Goal: Information Seeking & Learning: Learn about a topic

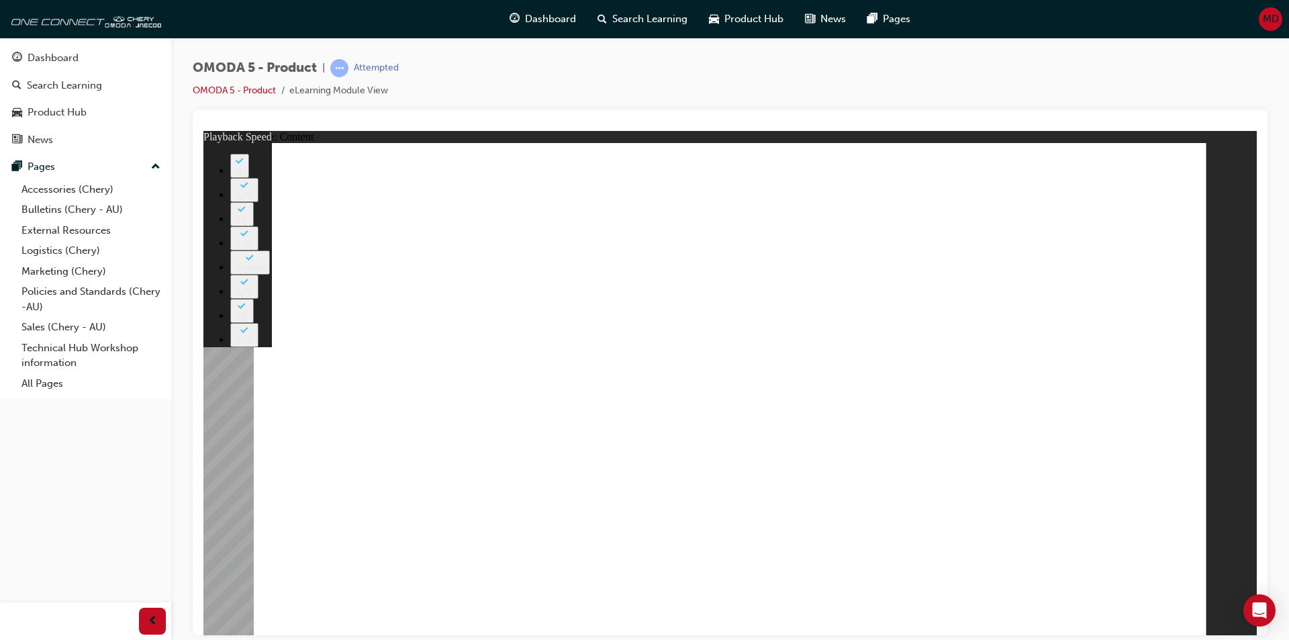
click at [1062, 66] on div "OMODA 5 - Product | Attempted OMODA 5 - Product eLearning Module View" at bounding box center [730, 84] width 1075 height 50
click at [203, 130] on image at bounding box center [203, 130] width 0 height 0
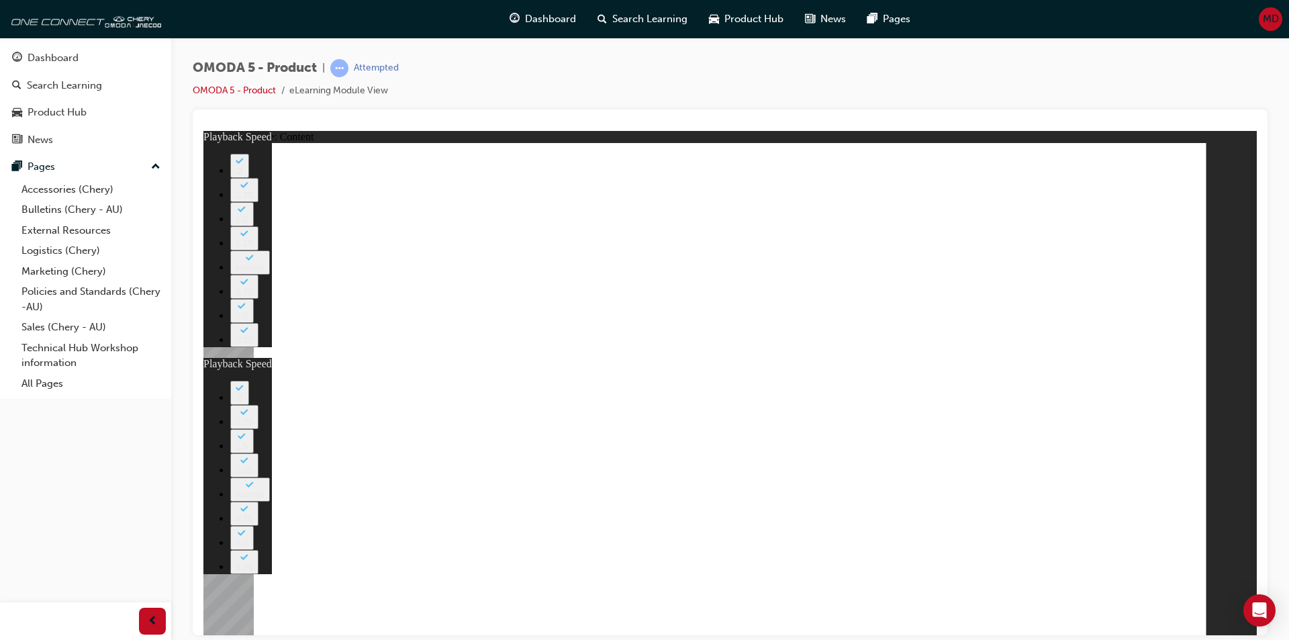
type input "0"
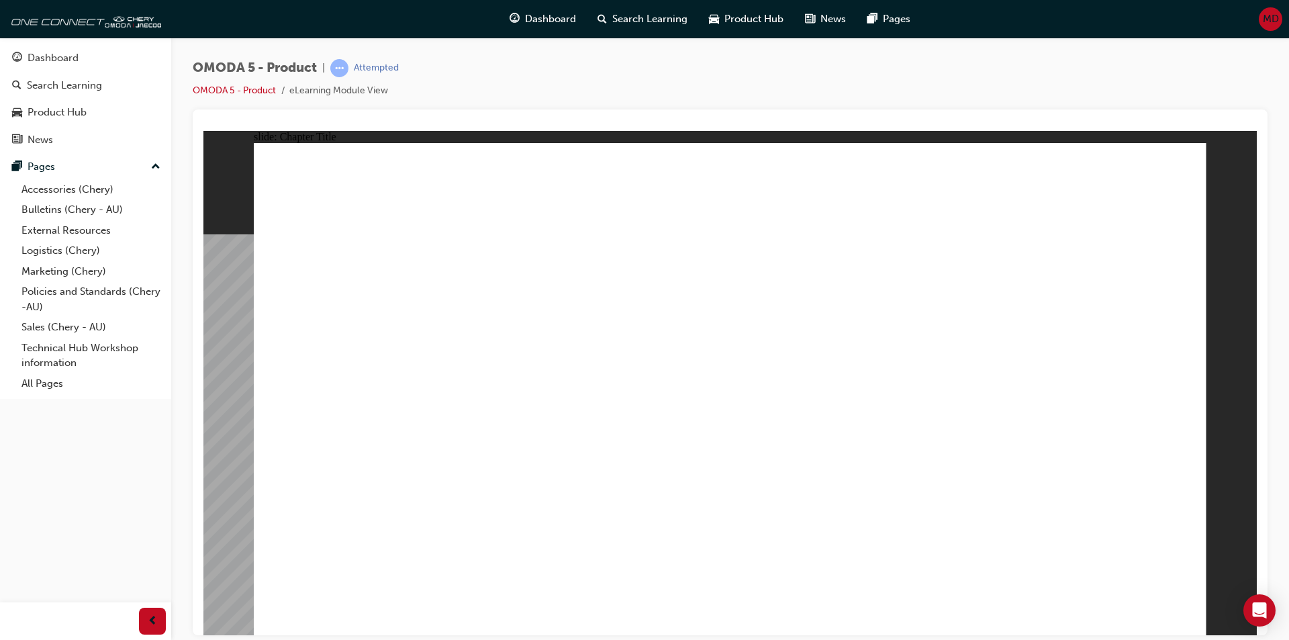
radio input "true"
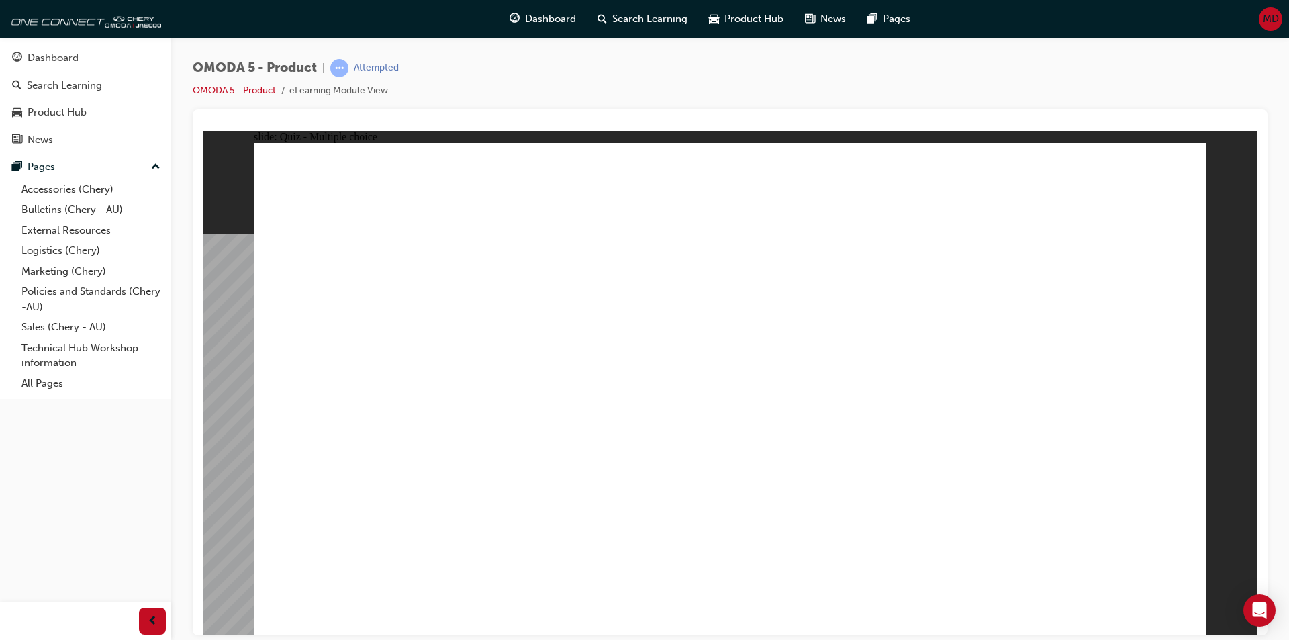
radio input "true"
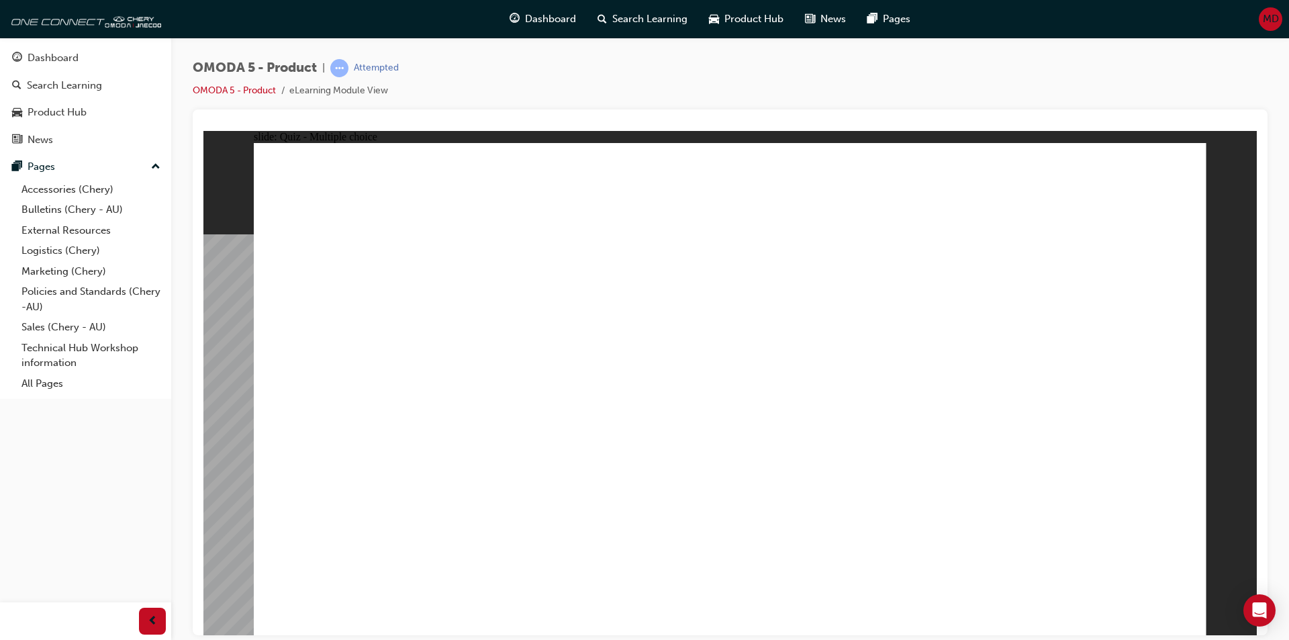
radio input "true"
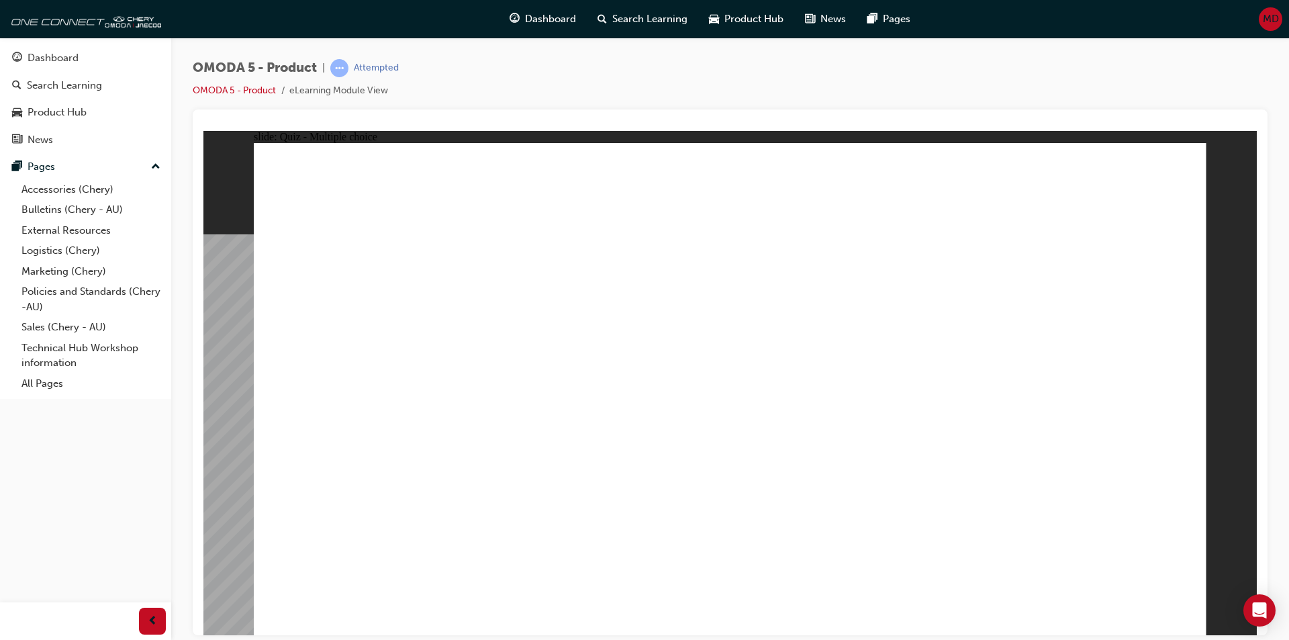
radio input "true"
drag, startPoint x: 784, startPoint y: 179, endPoint x: 424, endPoint y: 493, distance: 478.2
drag, startPoint x: 759, startPoint y: 221, endPoint x: 567, endPoint y: 482, distance: 324.6
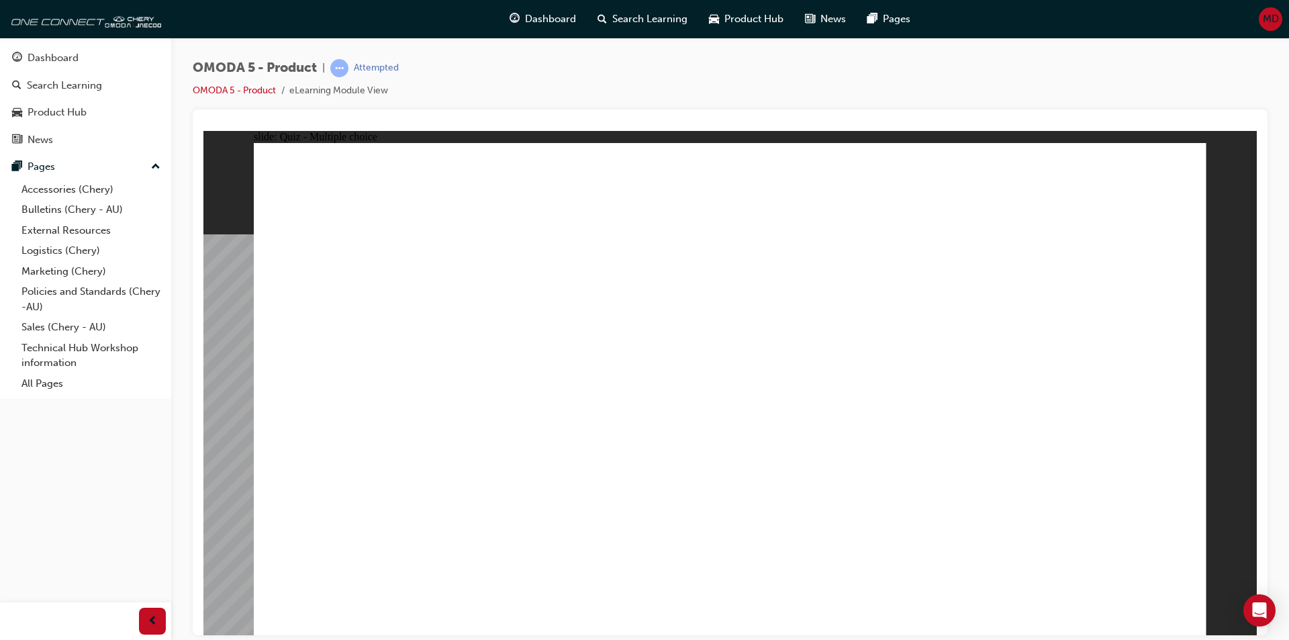
drag, startPoint x: 768, startPoint y: 267, endPoint x: 356, endPoint y: 485, distance: 466.4
drag, startPoint x: 774, startPoint y: 329, endPoint x: 608, endPoint y: 491, distance: 232.2
drag, startPoint x: 785, startPoint y: 369, endPoint x: 618, endPoint y: 490, distance: 205.7
drag, startPoint x: 941, startPoint y: 172, endPoint x: 982, endPoint y: 478, distance: 308.9
drag, startPoint x: 955, startPoint y: 226, endPoint x: 1000, endPoint y: 491, distance: 268.9
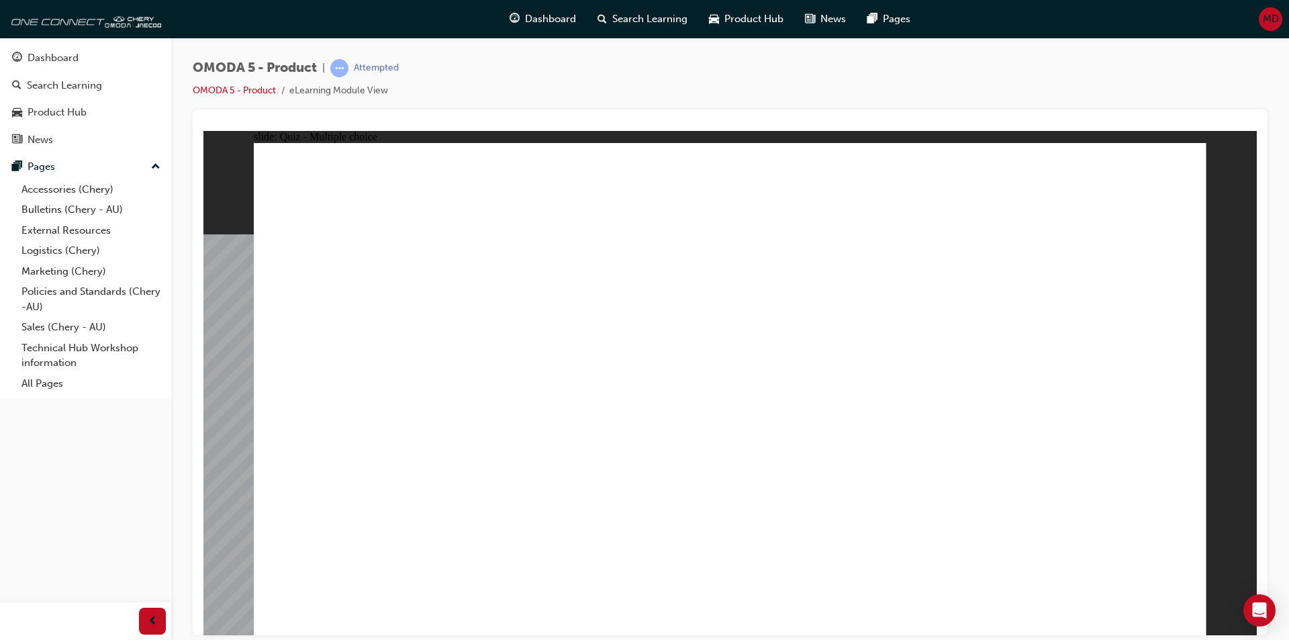
drag, startPoint x: 892, startPoint y: 277, endPoint x: 938, endPoint y: 493, distance: 221.0
drag, startPoint x: 914, startPoint y: 328, endPoint x: 766, endPoint y: 500, distance: 227.1
drag, startPoint x: 903, startPoint y: 381, endPoint x: 758, endPoint y: 498, distance: 186.6
drag, startPoint x: 1082, startPoint y: 179, endPoint x: 765, endPoint y: 496, distance: 448.6
drag, startPoint x: 1093, startPoint y: 222, endPoint x: 996, endPoint y: 484, distance: 279.4
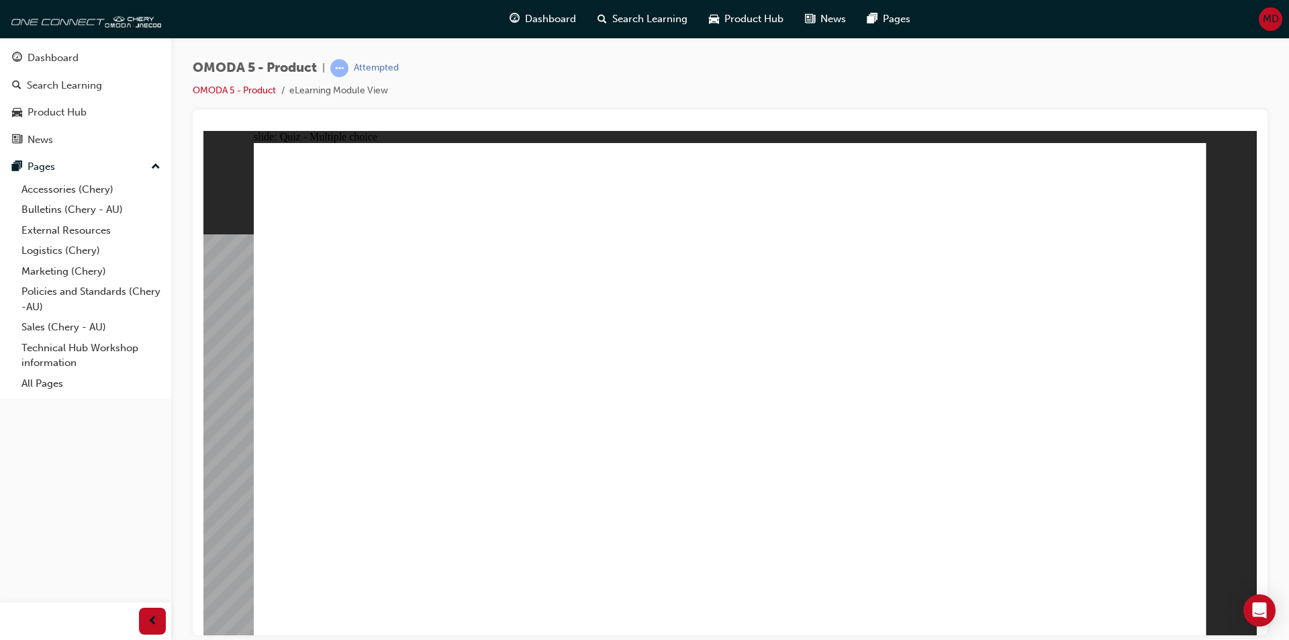
drag, startPoint x: 1119, startPoint y: 263, endPoint x: 799, endPoint y: 473, distance: 383.4
drag, startPoint x: 1118, startPoint y: 320, endPoint x: 415, endPoint y: 474, distance: 719.6
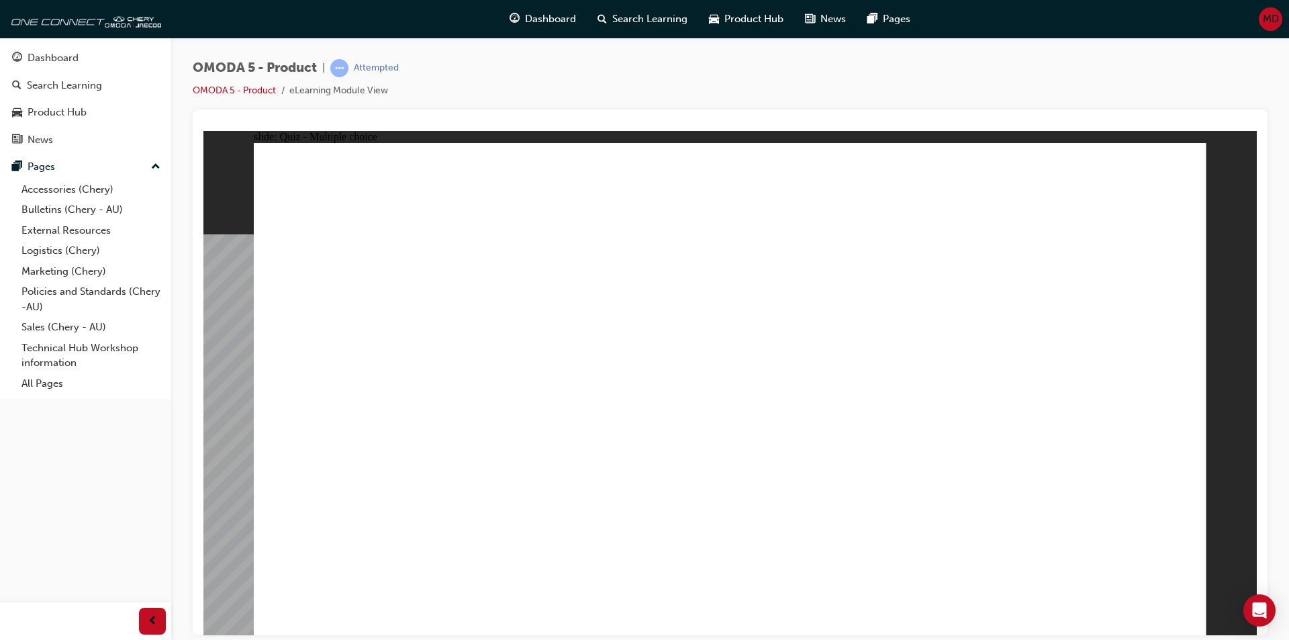
radio input "true"
drag, startPoint x: 966, startPoint y: 322, endPoint x: 274, endPoint y: 468, distance: 707.4
drag, startPoint x: 814, startPoint y: 316, endPoint x: 546, endPoint y: 459, distance: 303.7
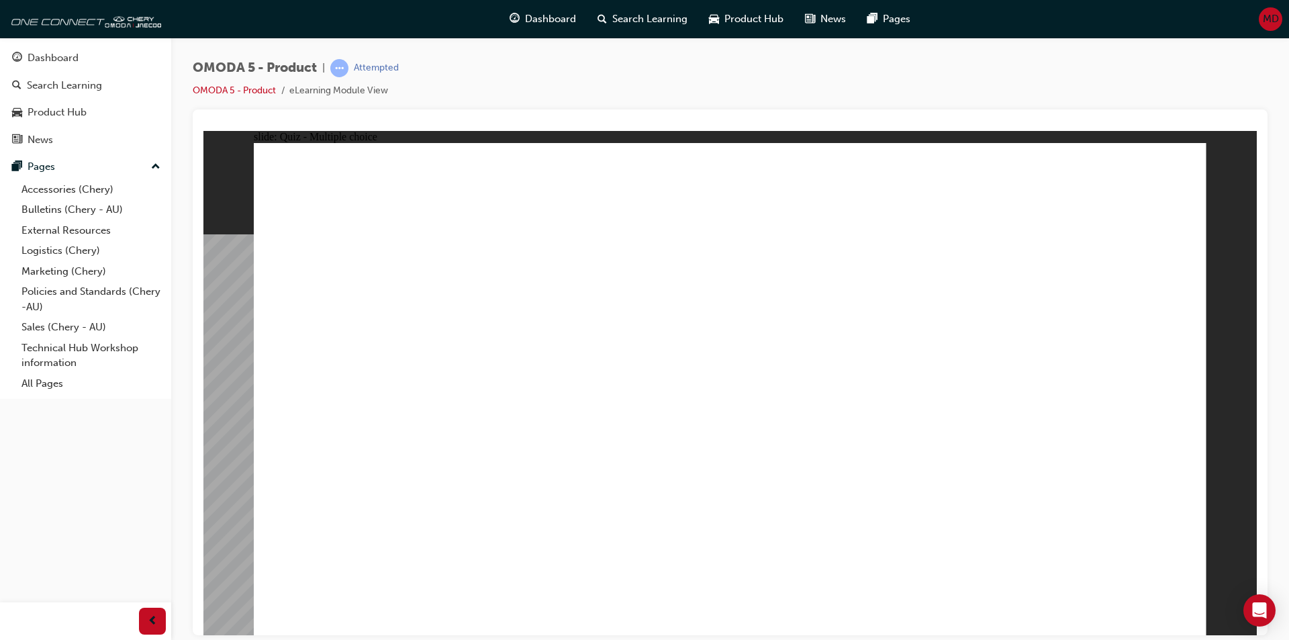
drag, startPoint x: 810, startPoint y: 245, endPoint x: 749, endPoint y: 442, distance: 206.6
drag, startPoint x: 1013, startPoint y: 246, endPoint x: 926, endPoint y: 435, distance: 208.5
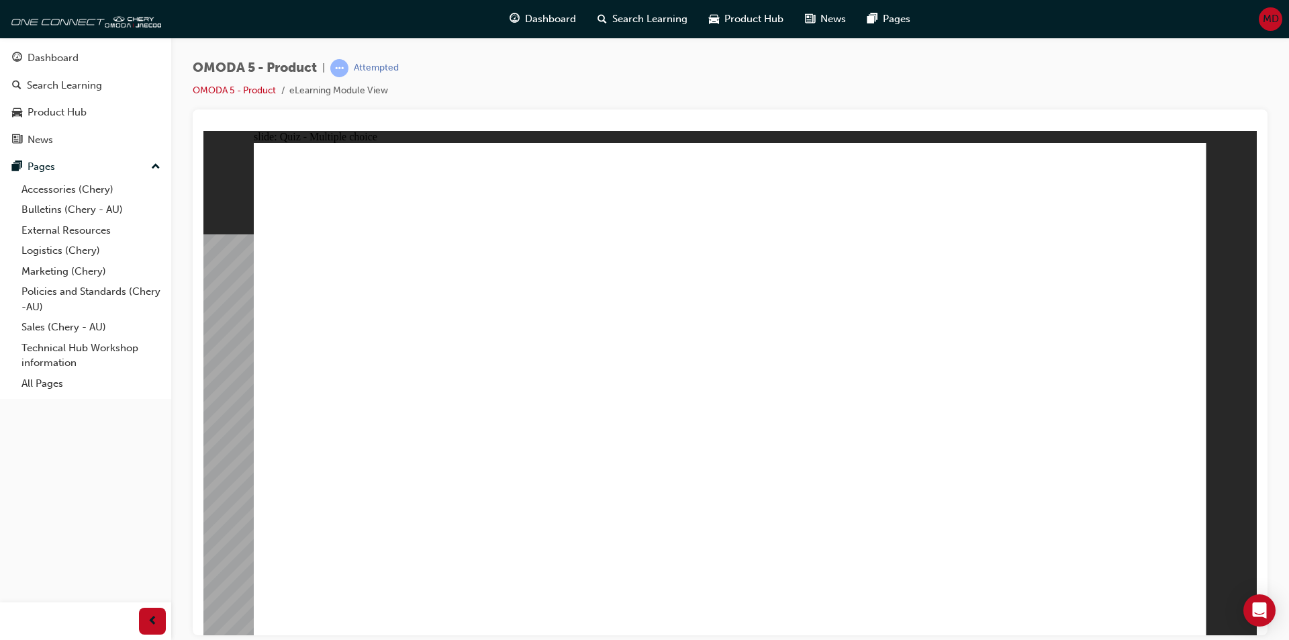
radio input "true"
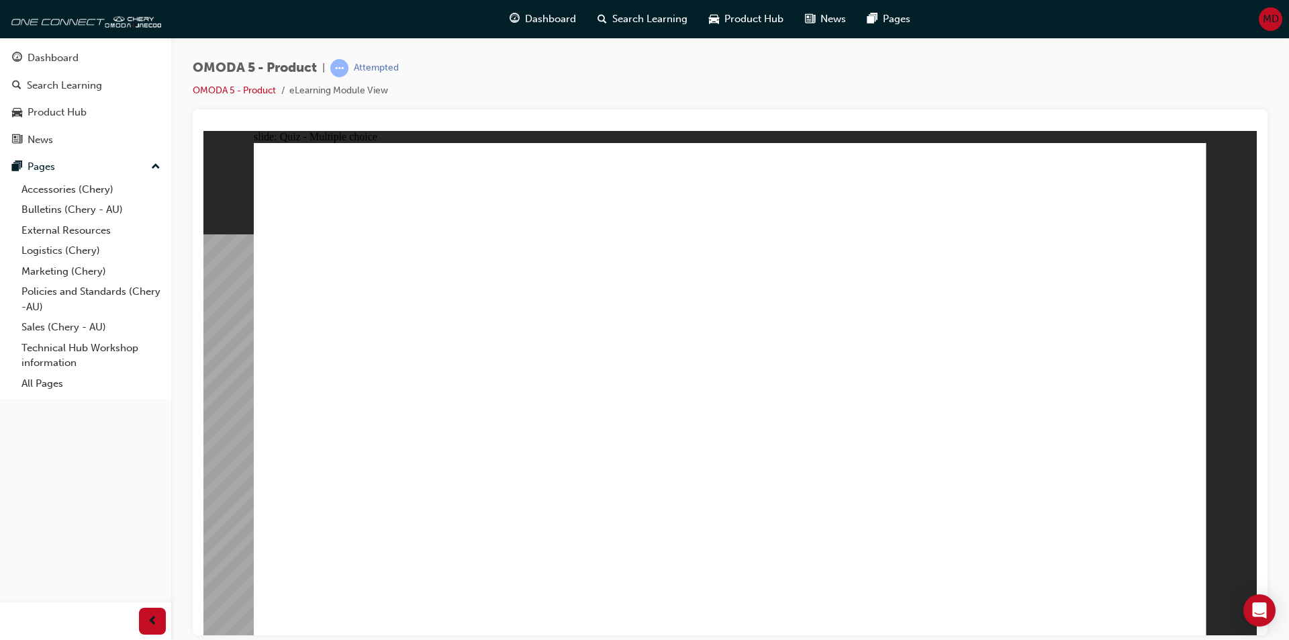
drag, startPoint x: 991, startPoint y: 181, endPoint x: 444, endPoint y: 433, distance: 601.7
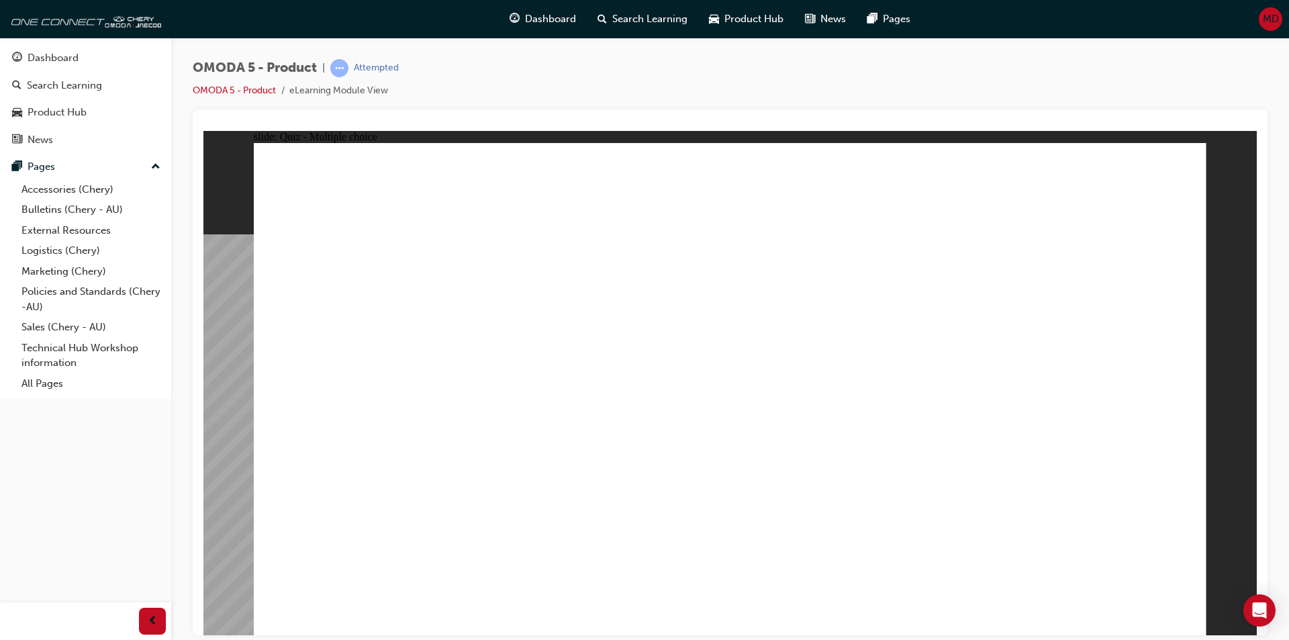
radio input "true"
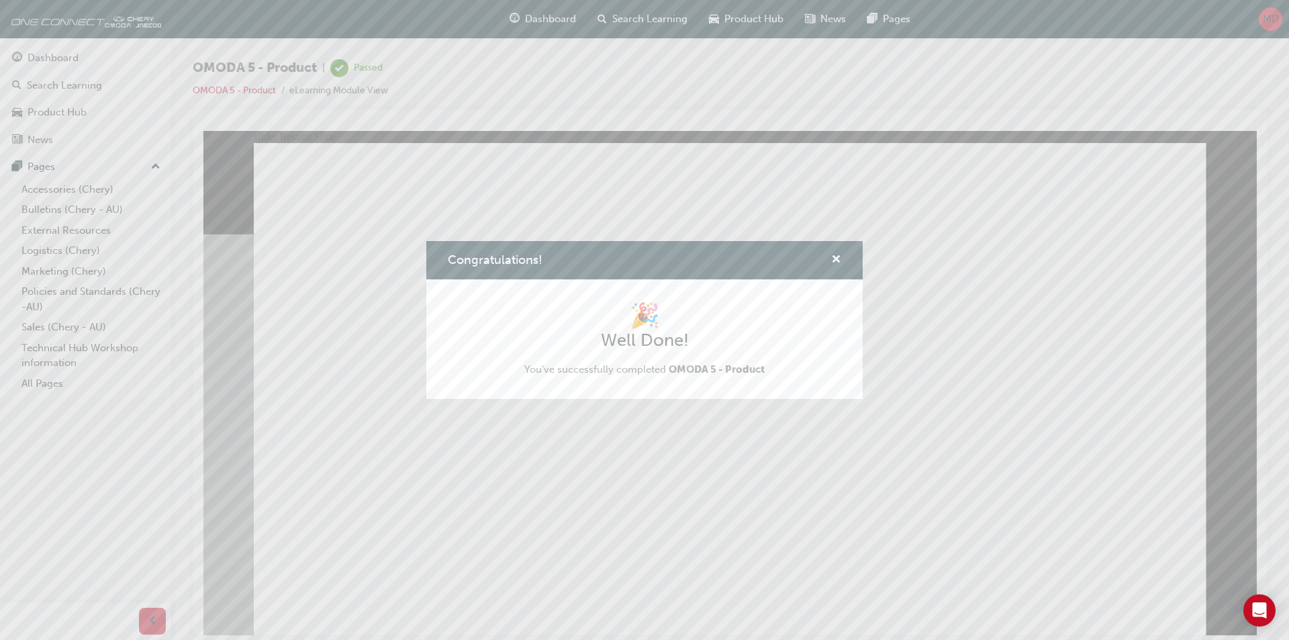
click at [65, 56] on div "Congratulations! 🎉 Well Done! You've successfully completed OMODA 5 - Product" at bounding box center [644, 320] width 1289 height 640
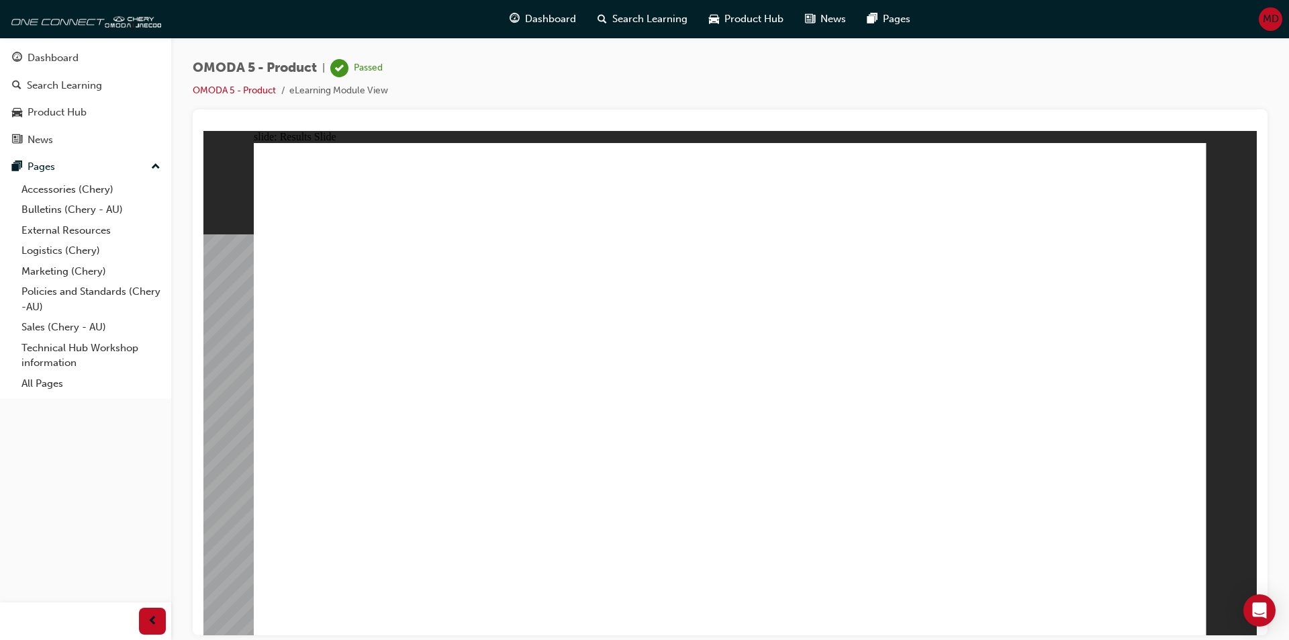
click at [65, 56] on div "Dashboard" at bounding box center [53, 57] width 51 height 15
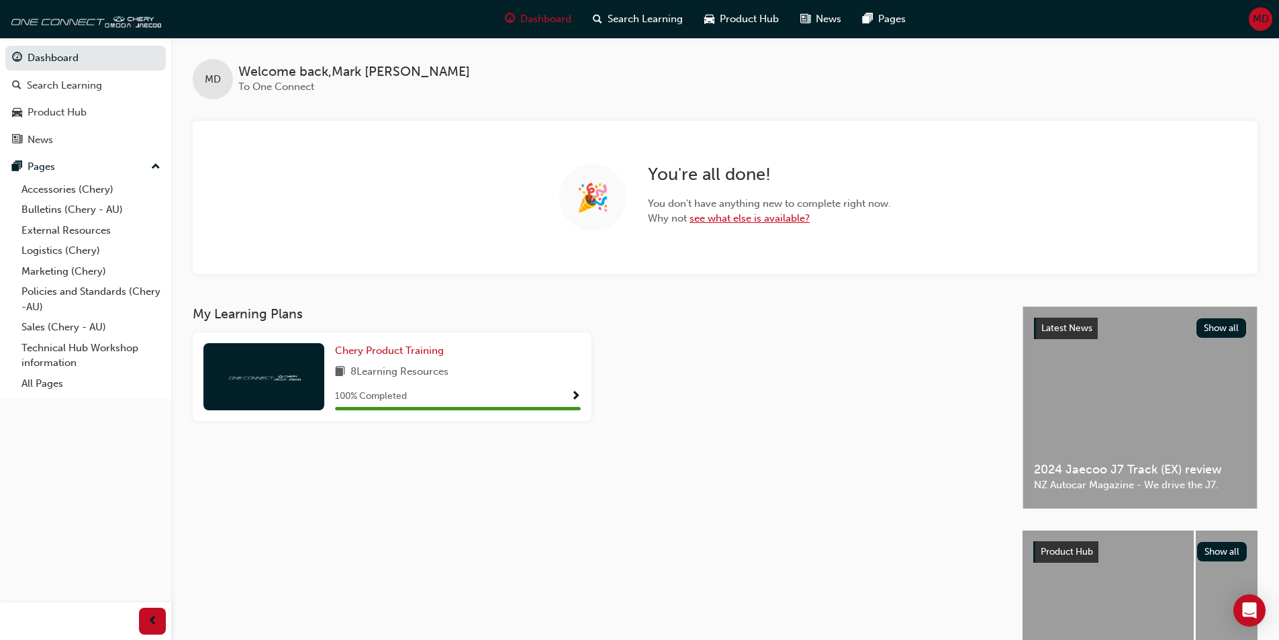
click at [755, 219] on link "see what else is available?" at bounding box center [750, 218] width 120 height 12
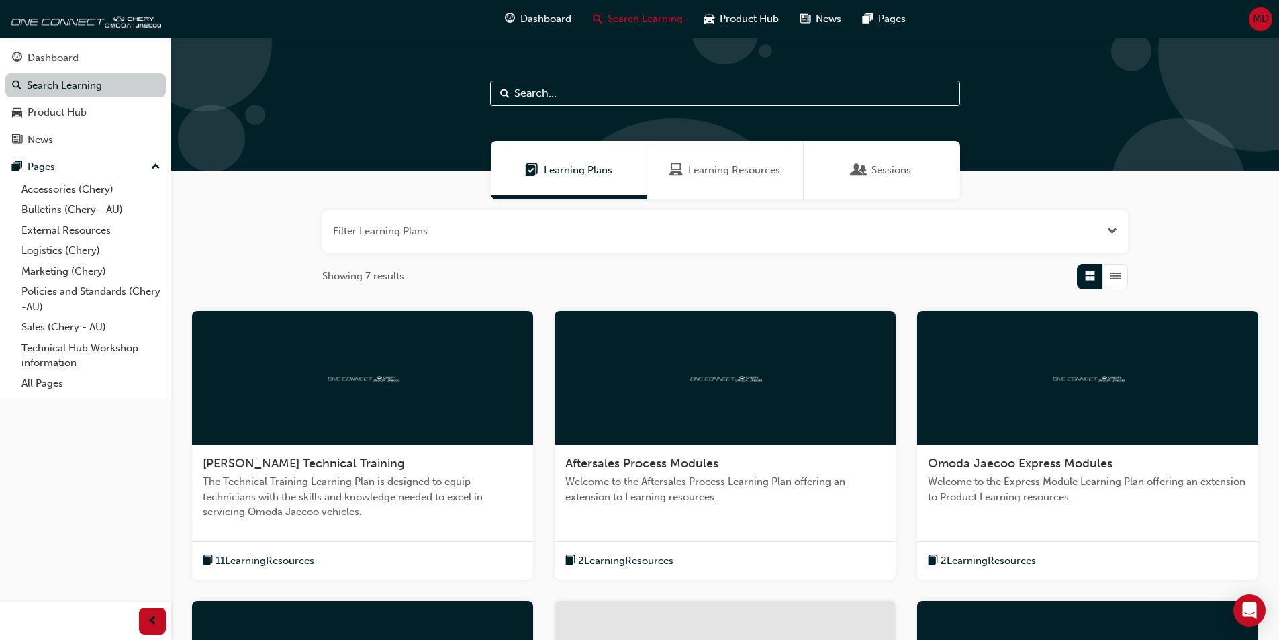
click at [52, 91] on link "Search Learning" at bounding box center [85, 85] width 160 height 25
click at [59, 66] on div "Dashboard" at bounding box center [85, 58] width 147 height 17
